Goal: Obtain resource: Download file/media

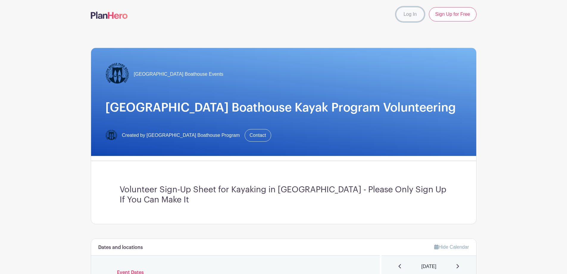
click at [417, 15] on link "Log In" at bounding box center [410, 14] width 28 height 14
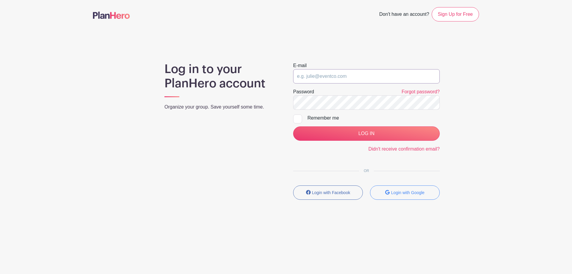
click at [358, 71] on input "email" at bounding box center [366, 76] width 147 height 14
type input "[EMAIL_ADDRESS][DOMAIN_NAME]"
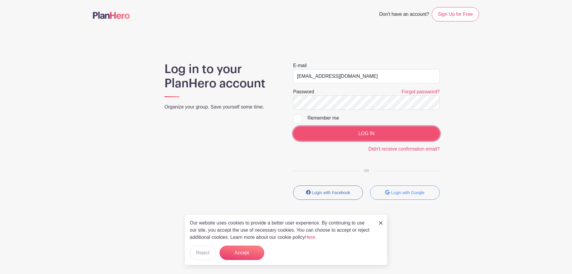
click at [342, 132] on input "LOG IN" at bounding box center [366, 133] width 147 height 14
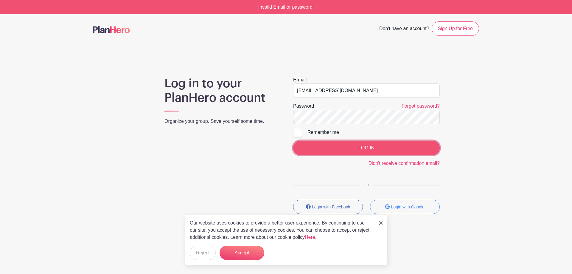
click at [370, 145] on input "LOG IN" at bounding box center [366, 148] width 147 height 14
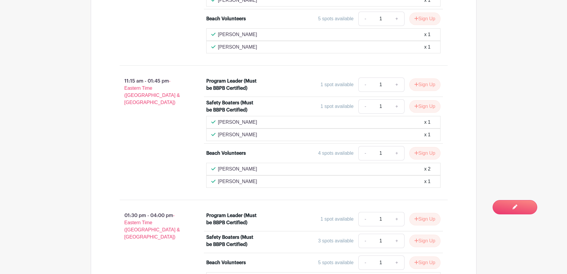
scroll to position [536, 0]
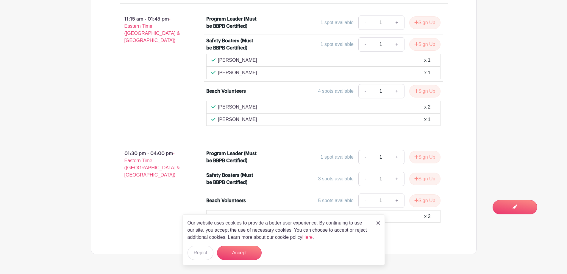
click at [378, 223] on img at bounding box center [379, 223] width 4 height 4
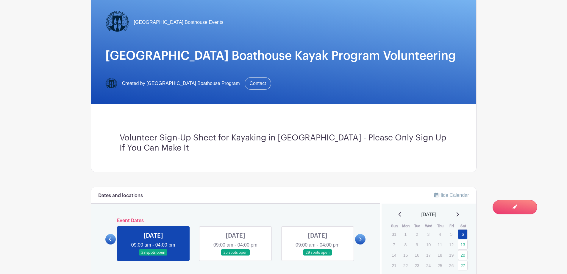
scroll to position [0, 0]
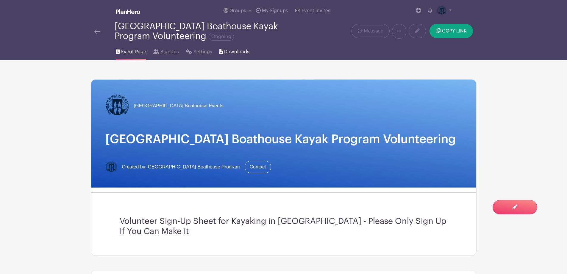
click at [230, 53] on span "Downloads" at bounding box center [236, 51] width 25 height 7
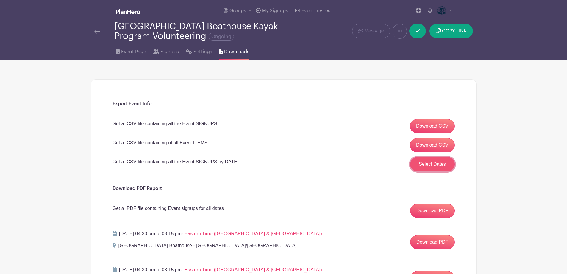
click at [425, 163] on button "Select Dates" at bounding box center [432, 164] width 45 height 14
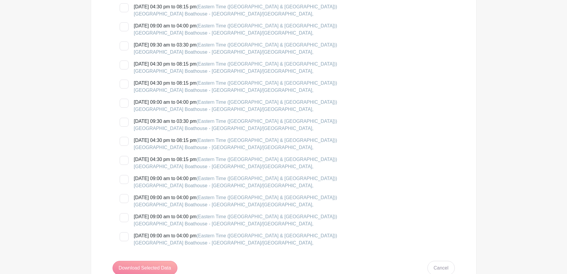
scroll to position [1072, 0]
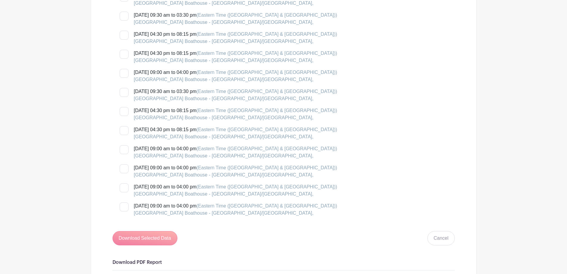
click at [127, 131] on div at bounding box center [124, 130] width 9 height 9
click at [124, 130] on input "Thursday, August 28, 2025 at 04:30 pm to 08:15 pm (Eastern Time (US & Canada)) …" at bounding box center [122, 128] width 4 height 4
checkbox input "true"
click at [122, 112] on div at bounding box center [124, 111] width 9 height 9
click at [122, 111] on input "Wednesday, August 27, 2025 at 04:30 pm to 08:15 pm (Eastern Time (US & Canada))…" at bounding box center [122, 109] width 4 height 4
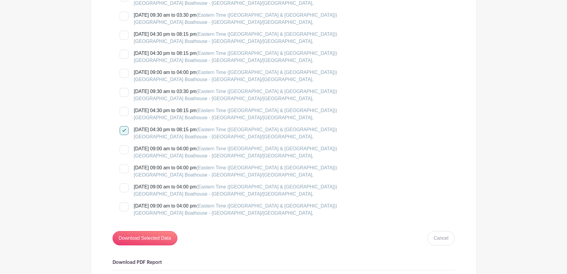
checkbox input "true"
click at [124, 94] on div at bounding box center [124, 92] width 9 height 9
click at [124, 92] on input "Sunday, August 24, 2025 at 09:30 am to 03:30 pm (Eastern Time (US & Canada)) Br…" at bounding box center [122, 90] width 4 height 4
checkbox input "true"
click at [126, 75] on div at bounding box center [124, 73] width 9 height 9
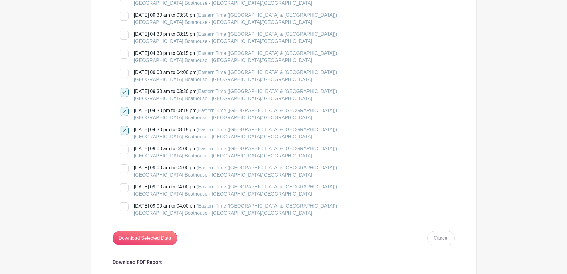
click at [124, 73] on input "Saturday, August 23, 2025 at 09:00 am to 04:00 pm (Eastern Time (US & Canada)) …" at bounding box center [122, 71] width 4 height 4
checkbox input "true"
click at [127, 89] on div at bounding box center [124, 92] width 9 height 9
click at [124, 89] on input "Sunday, August 24, 2025 at 09:30 am to 03:30 pm (Eastern Time (US & Canada)) Br…" at bounding box center [122, 90] width 4 height 4
checkbox input "false"
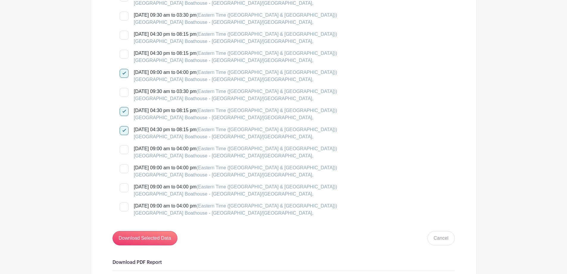
click at [127, 71] on div at bounding box center [124, 73] width 9 height 9
click at [124, 71] on input "Saturday, August 23, 2025 at 09:00 am to 04:00 pm (Eastern Time (US & Canada)) …" at bounding box center [122, 71] width 4 height 4
checkbox input "false"
click at [148, 241] on input "Download Selected Data" at bounding box center [145, 238] width 65 height 14
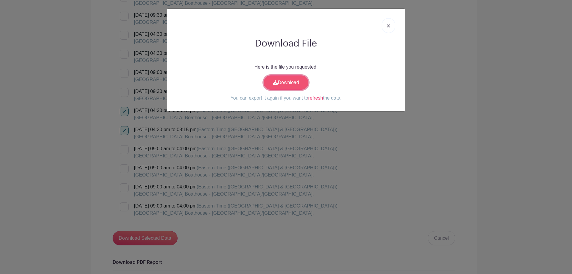
click at [289, 87] on link "Download" at bounding box center [286, 82] width 45 height 14
click at [389, 28] on link at bounding box center [388, 25] width 14 height 15
